Goal: Check status: Check status

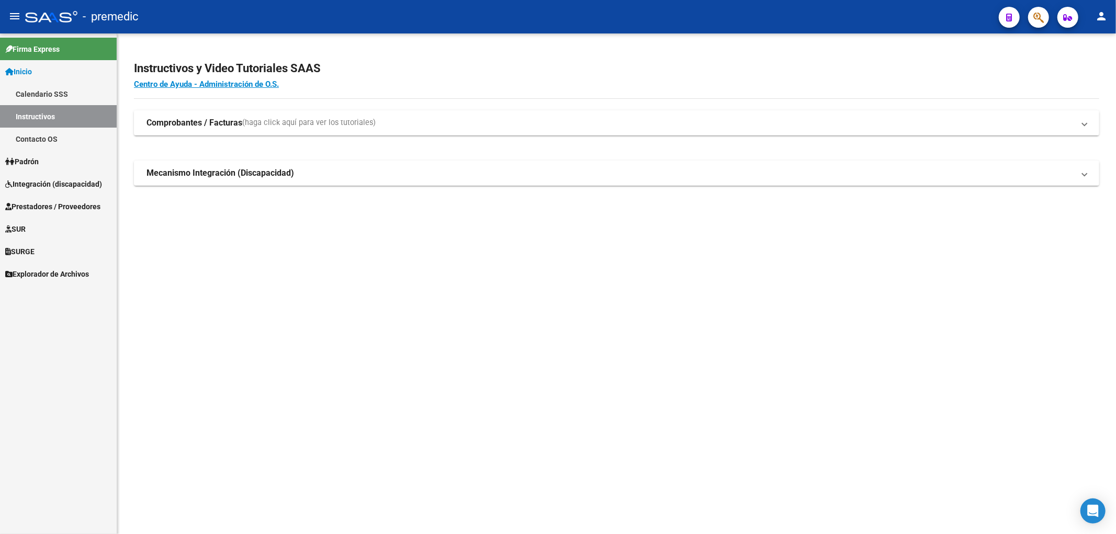
click at [32, 72] on span "Inicio" at bounding box center [18, 72] width 27 height 12
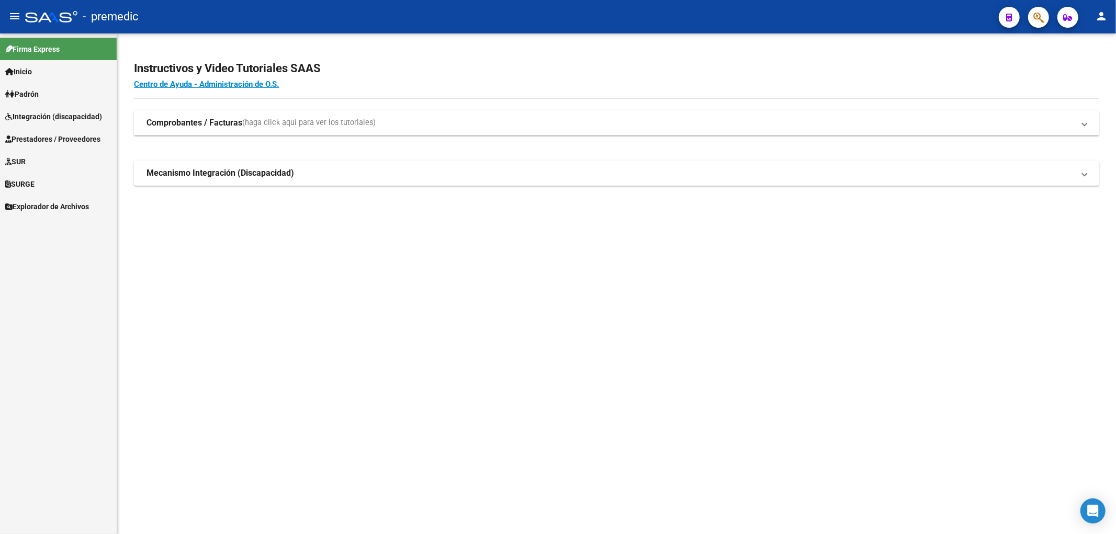
click at [34, 116] on span "Integración (discapacidad)" at bounding box center [53, 117] width 97 height 12
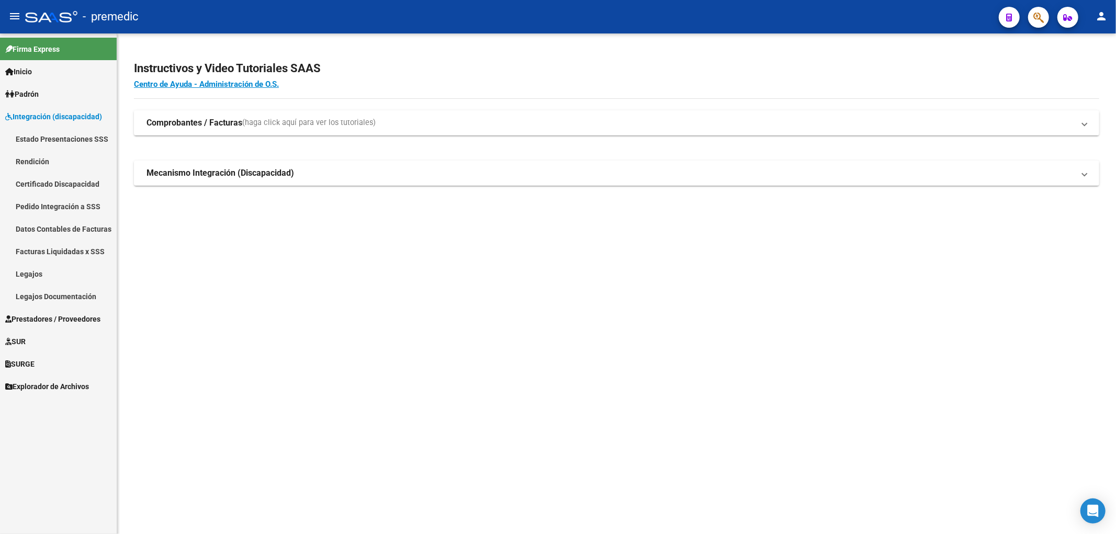
click at [34, 133] on link "Estado Presentaciones SSS" at bounding box center [58, 139] width 117 height 22
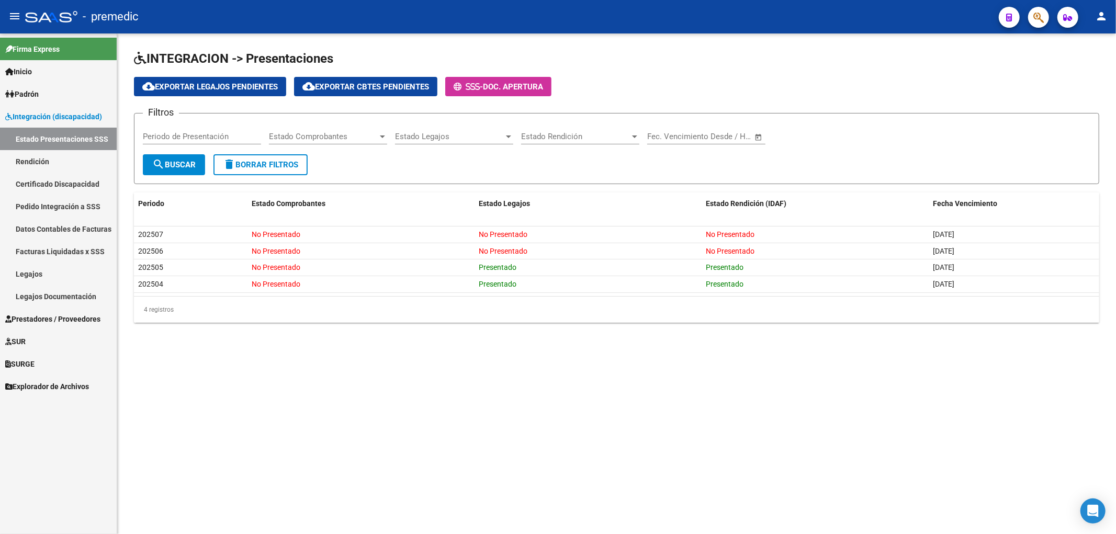
click at [34, 321] on span "Prestadores / Proveedores" at bounding box center [52, 319] width 95 height 12
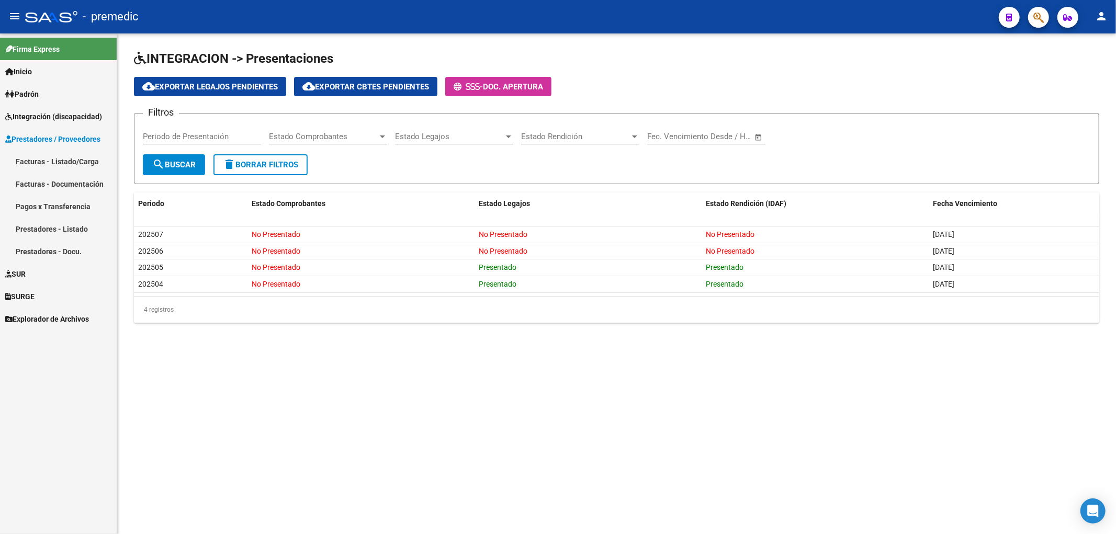
click at [50, 156] on link "Facturas - Listado/Carga" at bounding box center [58, 161] width 117 height 22
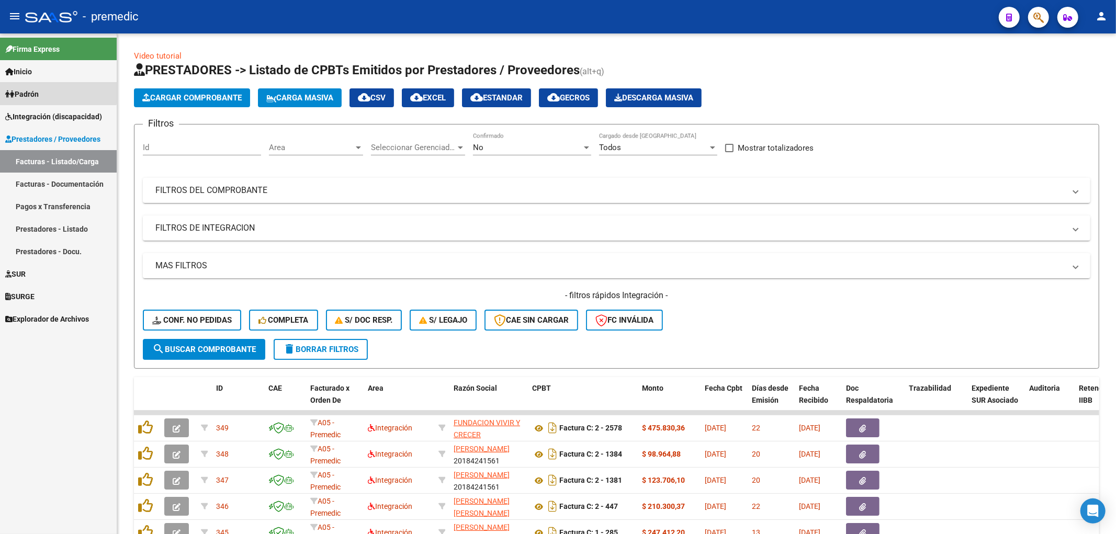
click at [33, 91] on span "Padrón" at bounding box center [21, 94] width 33 height 12
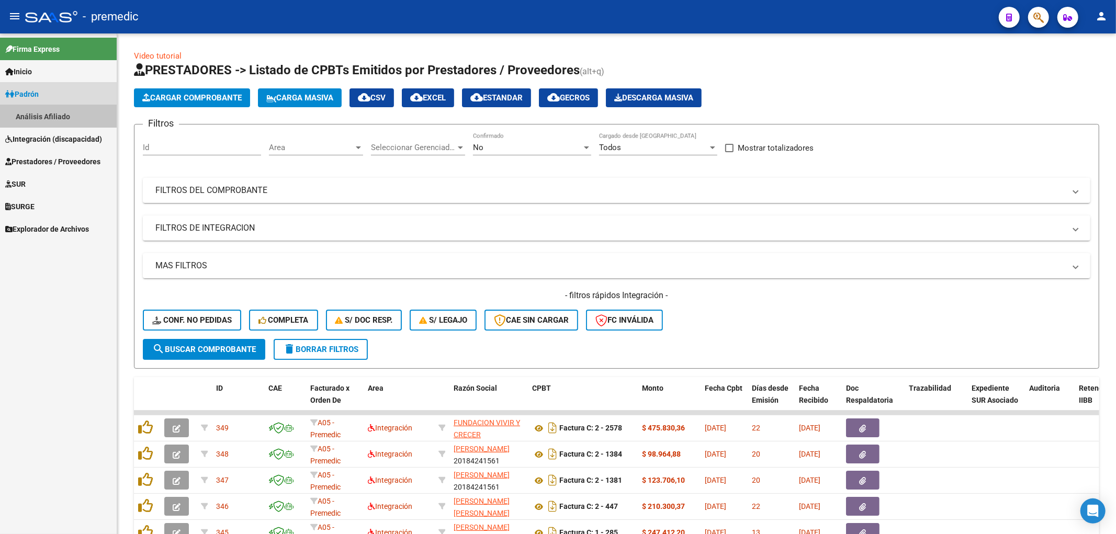
click at [38, 116] on link "Análisis Afiliado" at bounding box center [58, 116] width 117 height 22
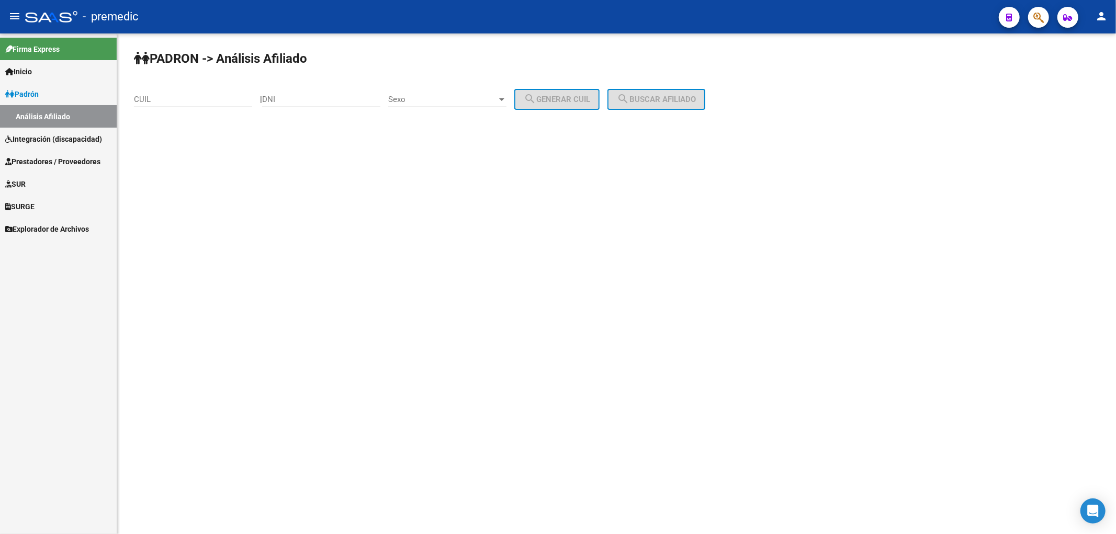
click at [302, 96] on input "DNI" at bounding box center [321, 99] width 118 height 9
paste input "18581062"
type input "18581062"
click at [432, 99] on span "Sexo" at bounding box center [442, 99] width 109 height 9
click at [436, 121] on span "Femenino" at bounding box center [459, 123] width 118 height 24
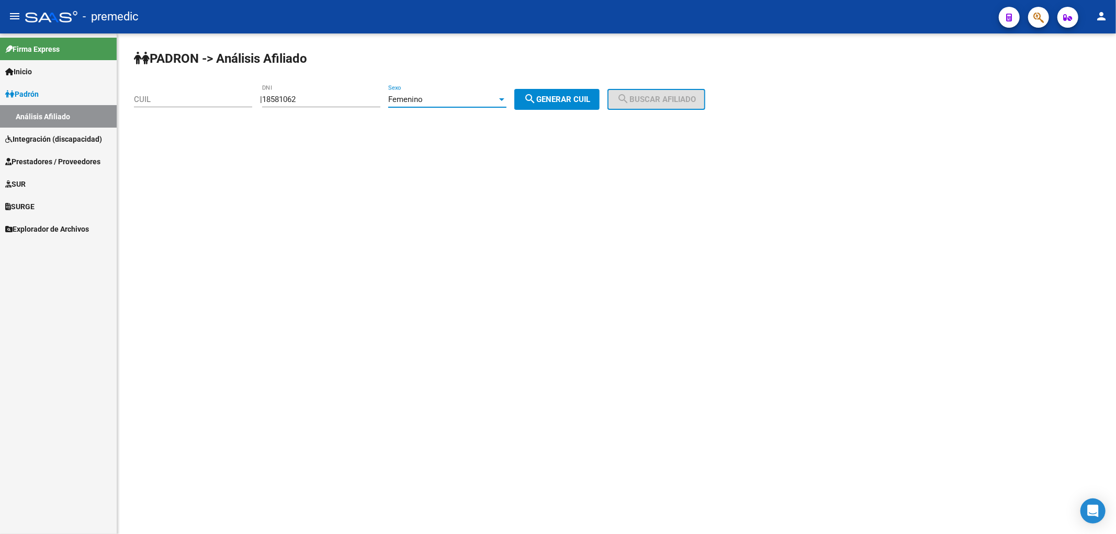
click at [583, 97] on span "search Generar CUIL" at bounding box center [557, 99] width 66 height 9
type input "27-18581062-9"
click at [705, 107] on button "search Buscar afiliado" at bounding box center [656, 99] width 98 height 21
